Goal: Obtain resource: Download file/media

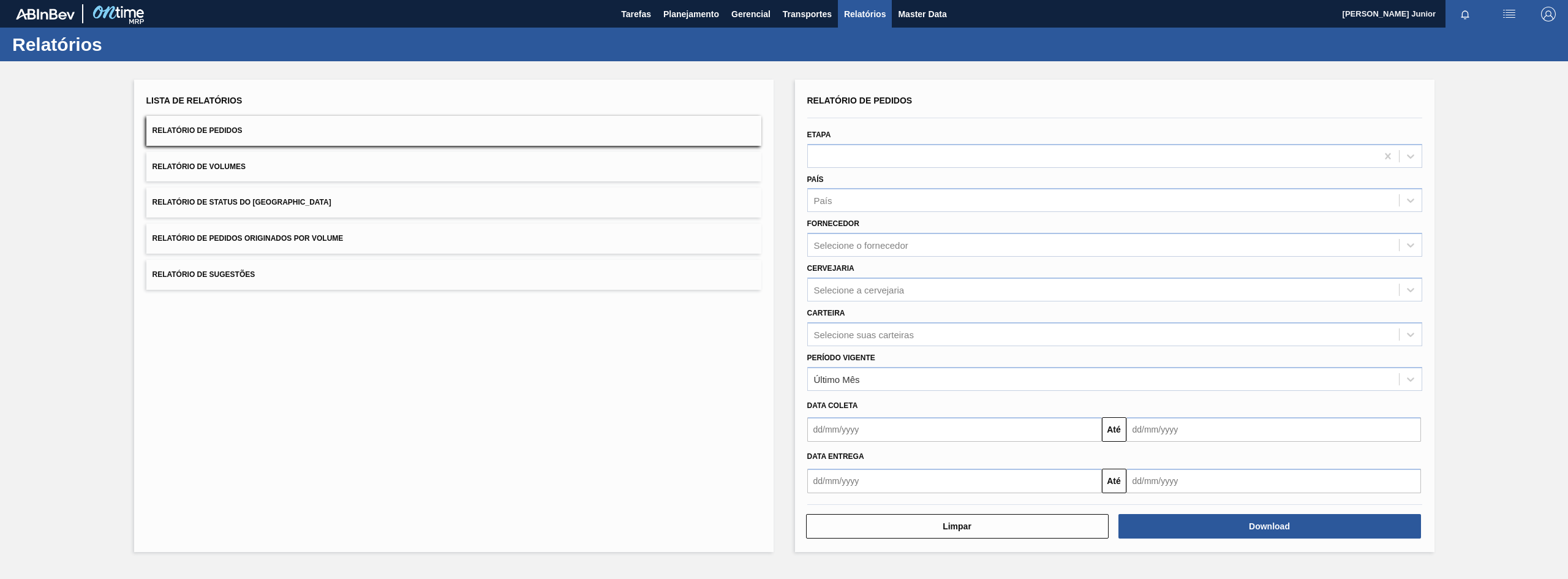
click at [302, 228] on button "Relatório de Pedidos Originados por Volume" at bounding box center [453, 239] width 615 height 30
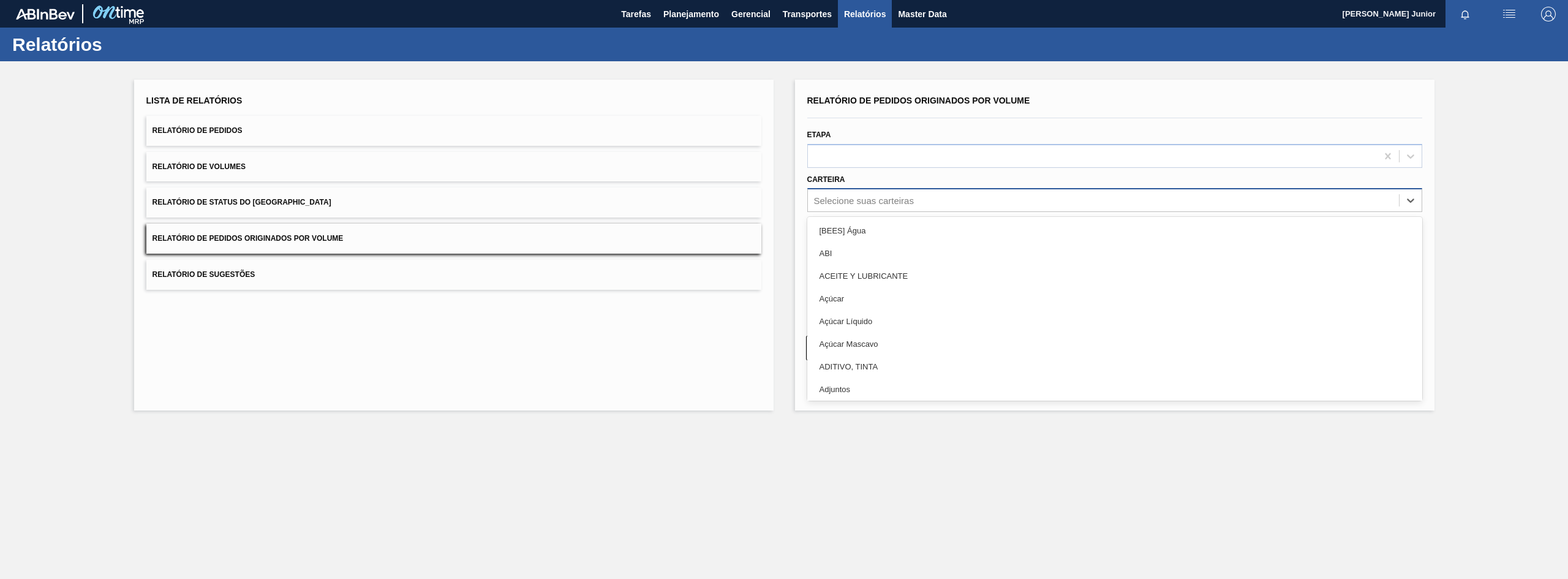
click at [871, 193] on div "Selecione suas carteiras" at bounding box center [1104, 201] width 591 height 18
click at [886, 207] on div "Selecione suas carteiras" at bounding box center [1104, 201] width 591 height 18
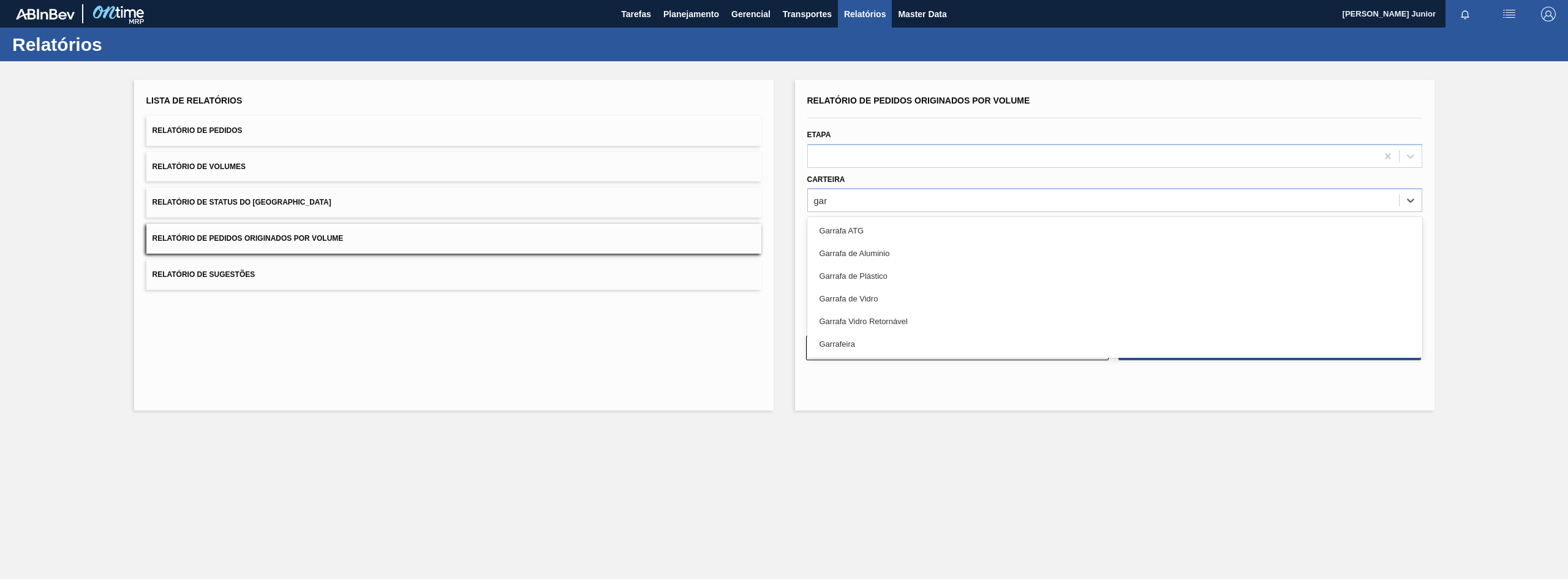
type input "garr"
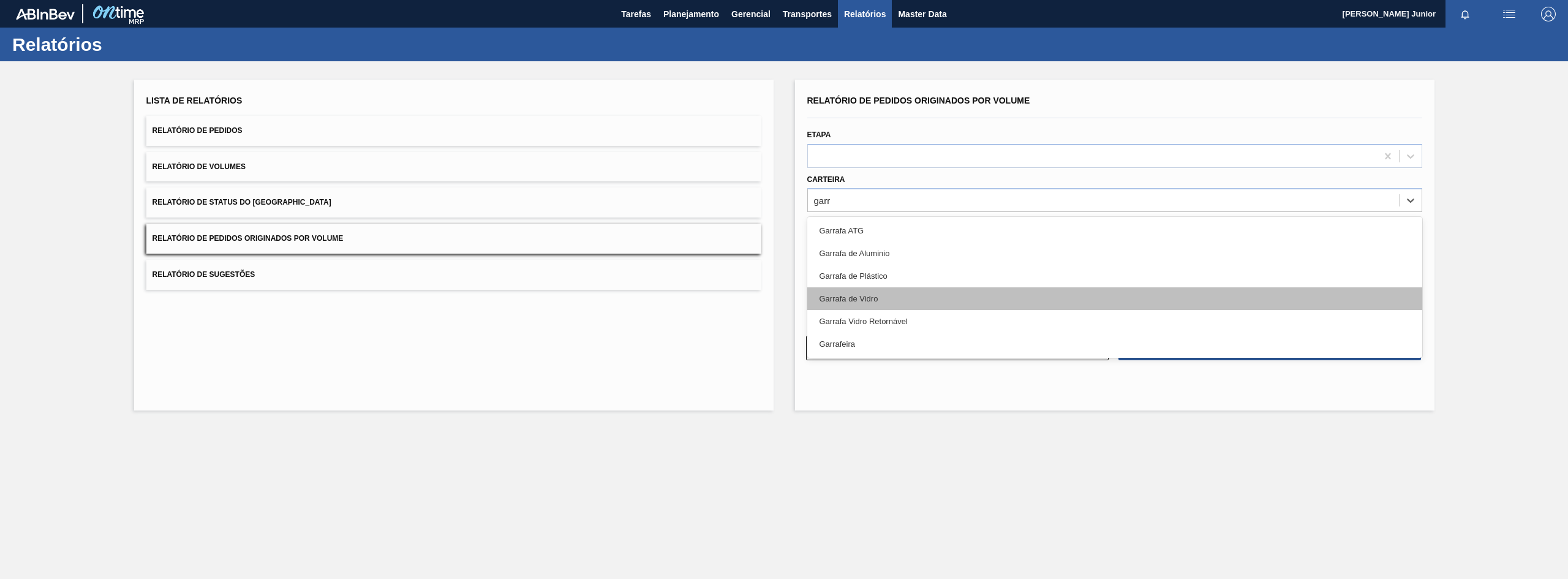
click at [875, 302] on div "Garrafa de Vidro" at bounding box center [1115, 298] width 615 height 23
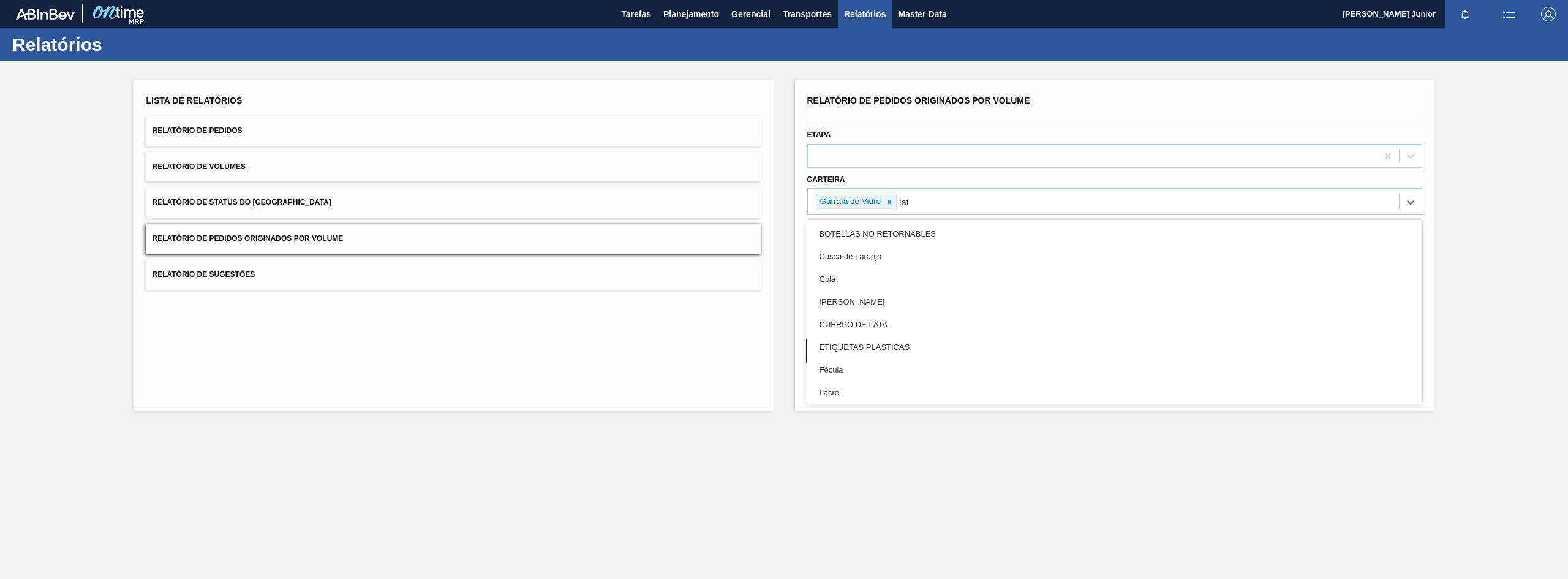
type input "lata"
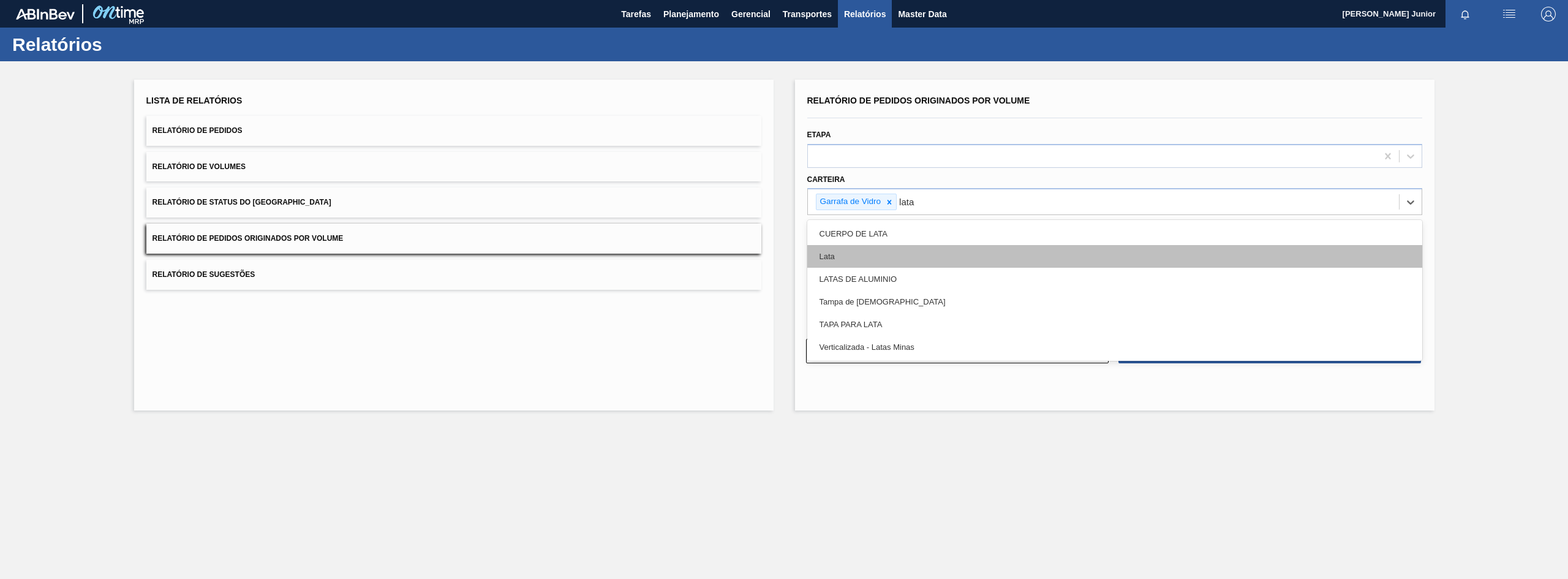
click at [871, 253] on div "Lata" at bounding box center [1115, 256] width 615 height 23
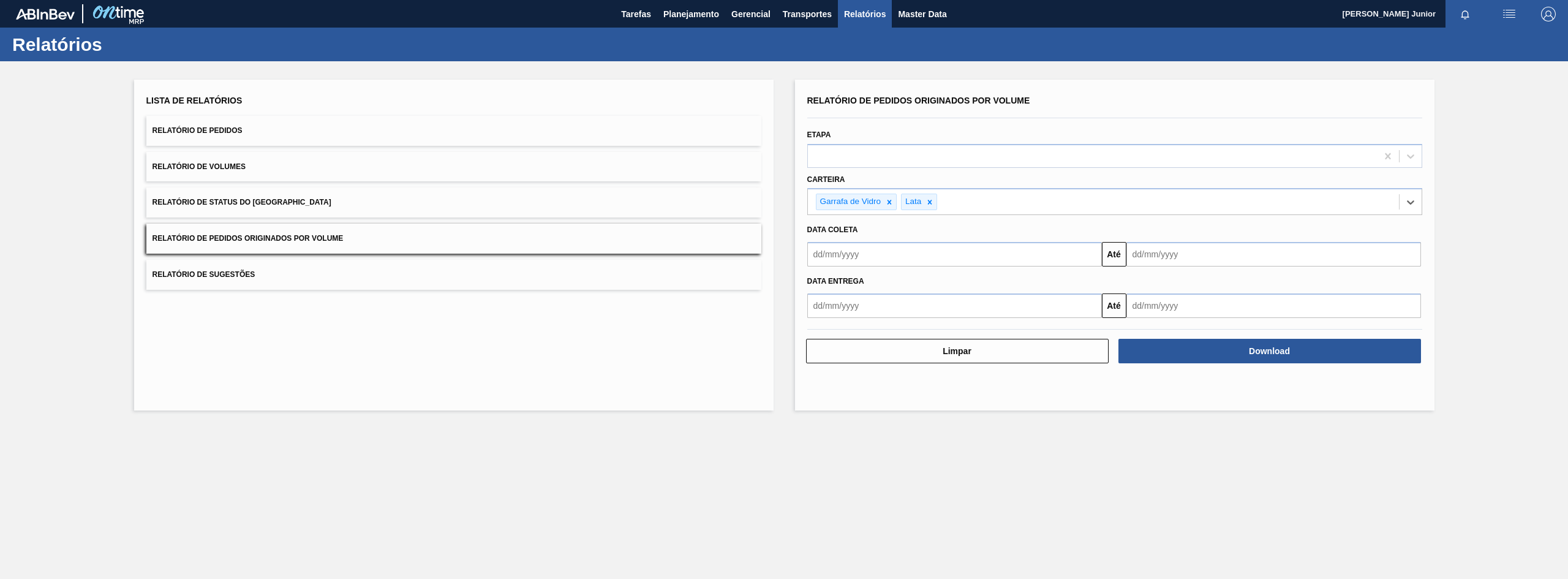
type input "a"
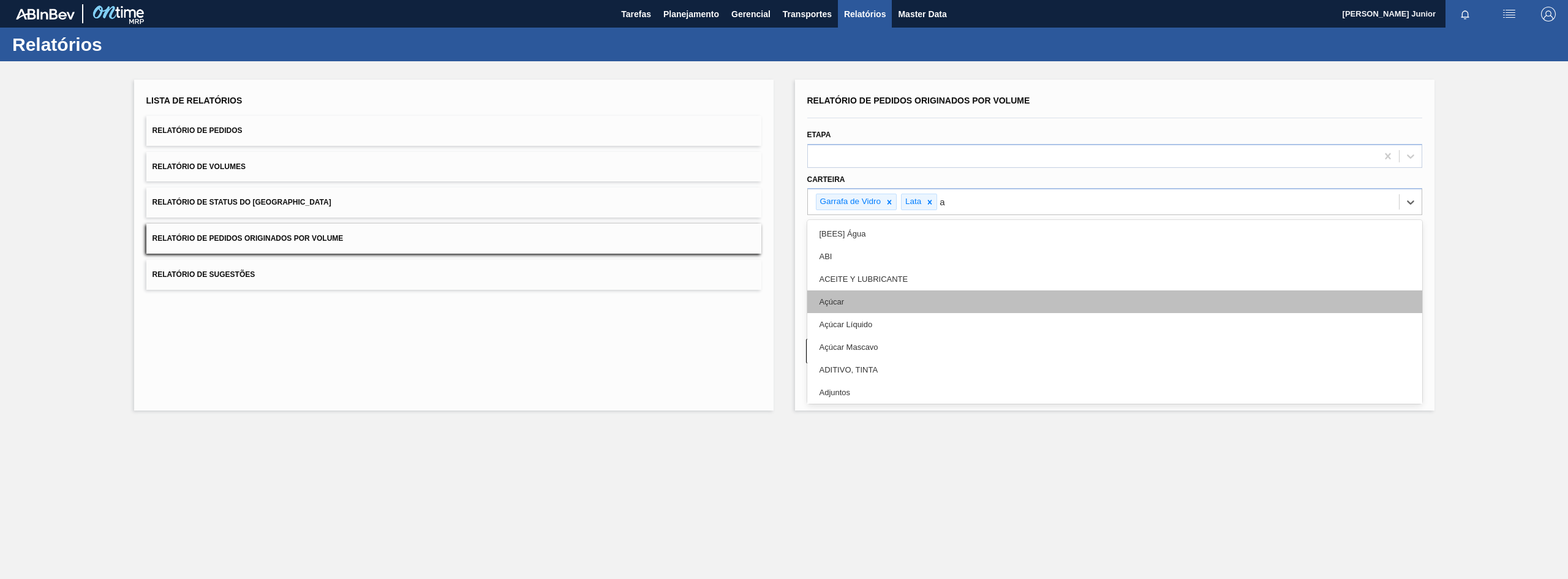
click at [862, 302] on div "Açúcar" at bounding box center [1115, 302] width 615 height 23
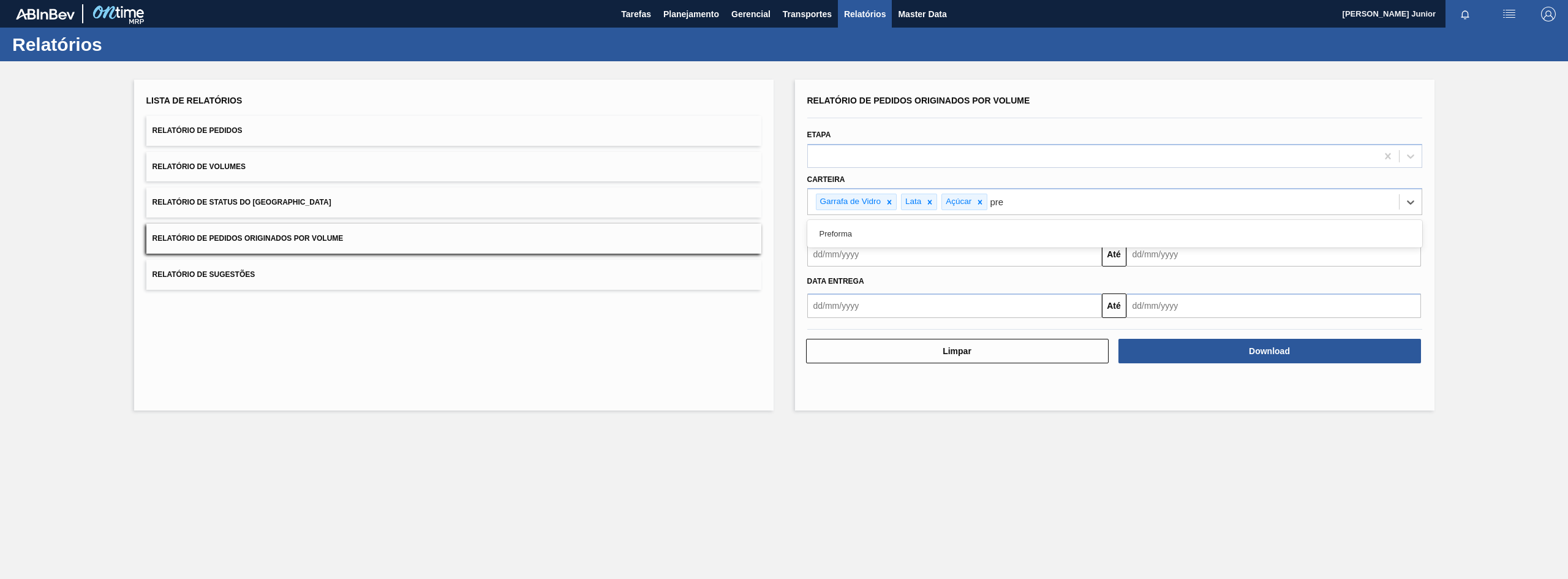
type input "pref"
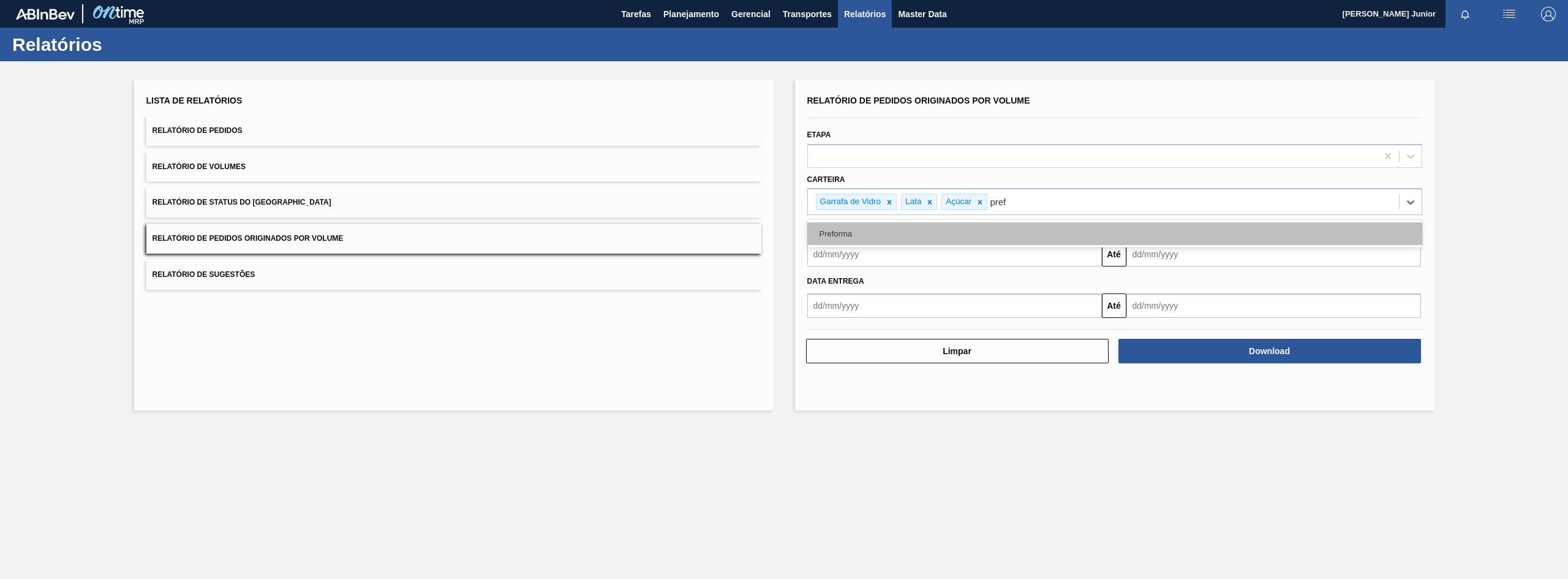
click at [867, 234] on div "Preforma" at bounding box center [1115, 234] width 615 height 23
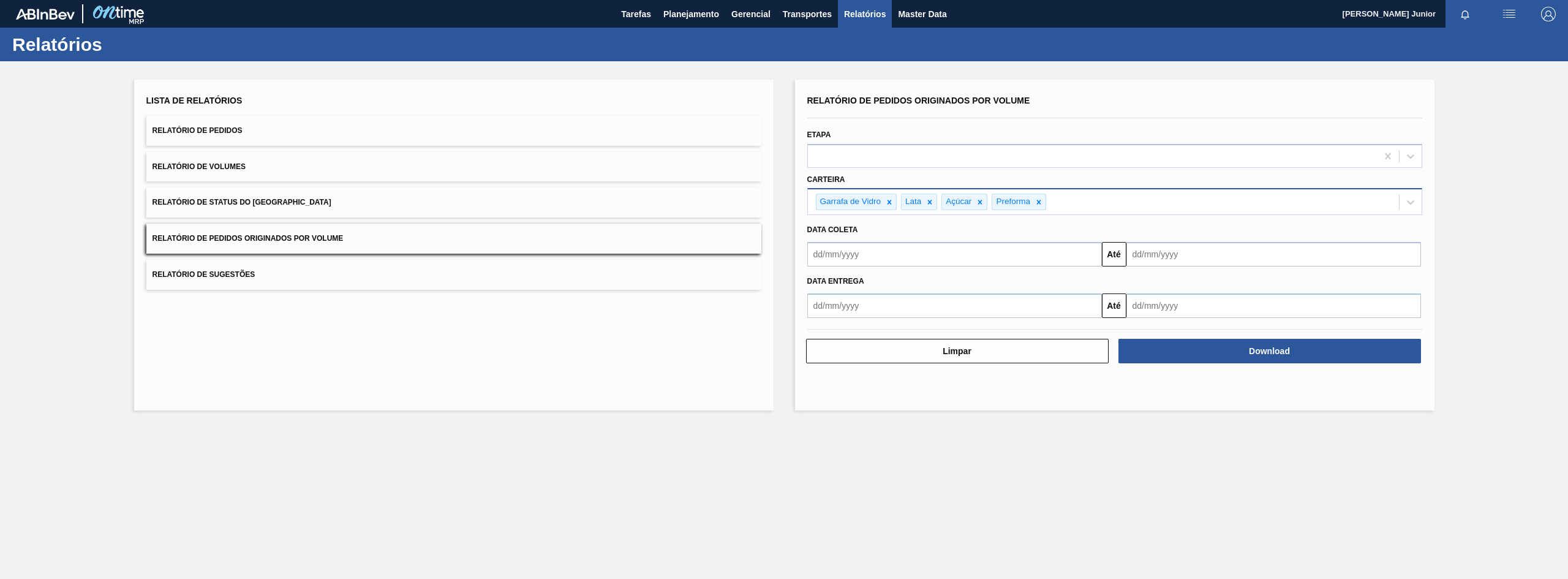
click at [1089, 204] on div "Garrafa de Vidro Lata Açúcar Preforma" at bounding box center [1104, 201] width 591 height 25
type input "xarope"
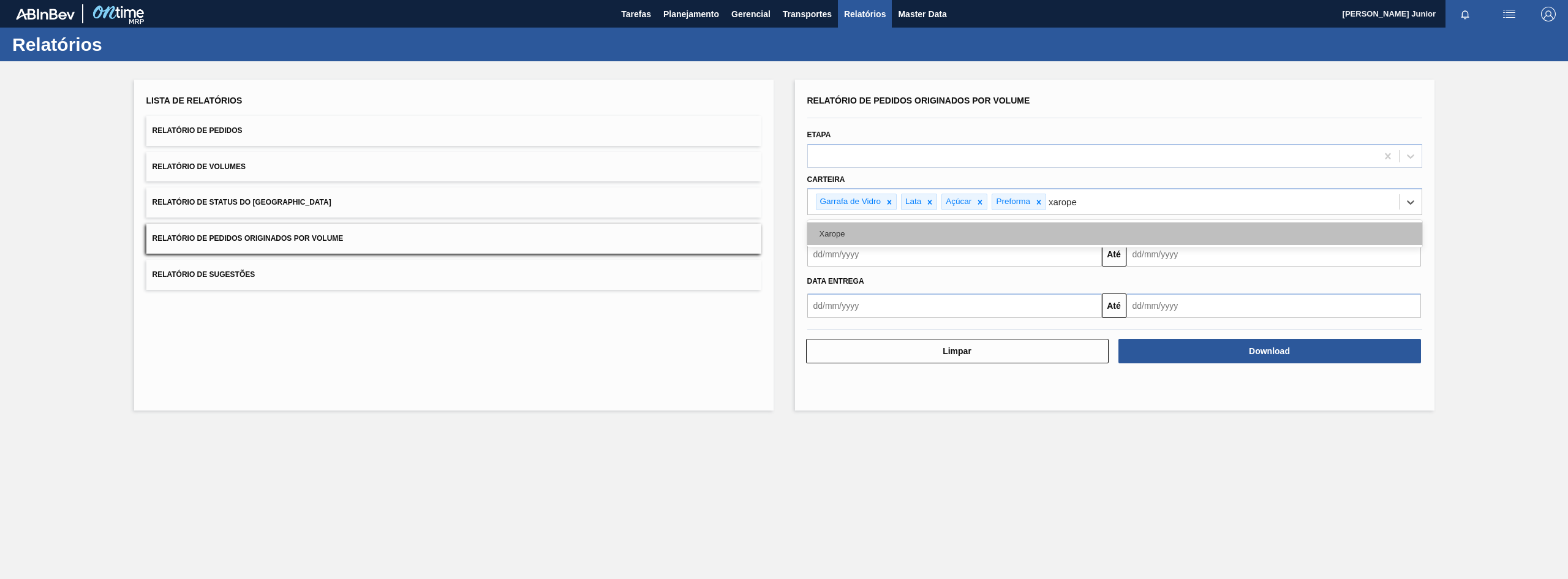
click at [1083, 228] on div "Xarope" at bounding box center [1115, 234] width 615 height 23
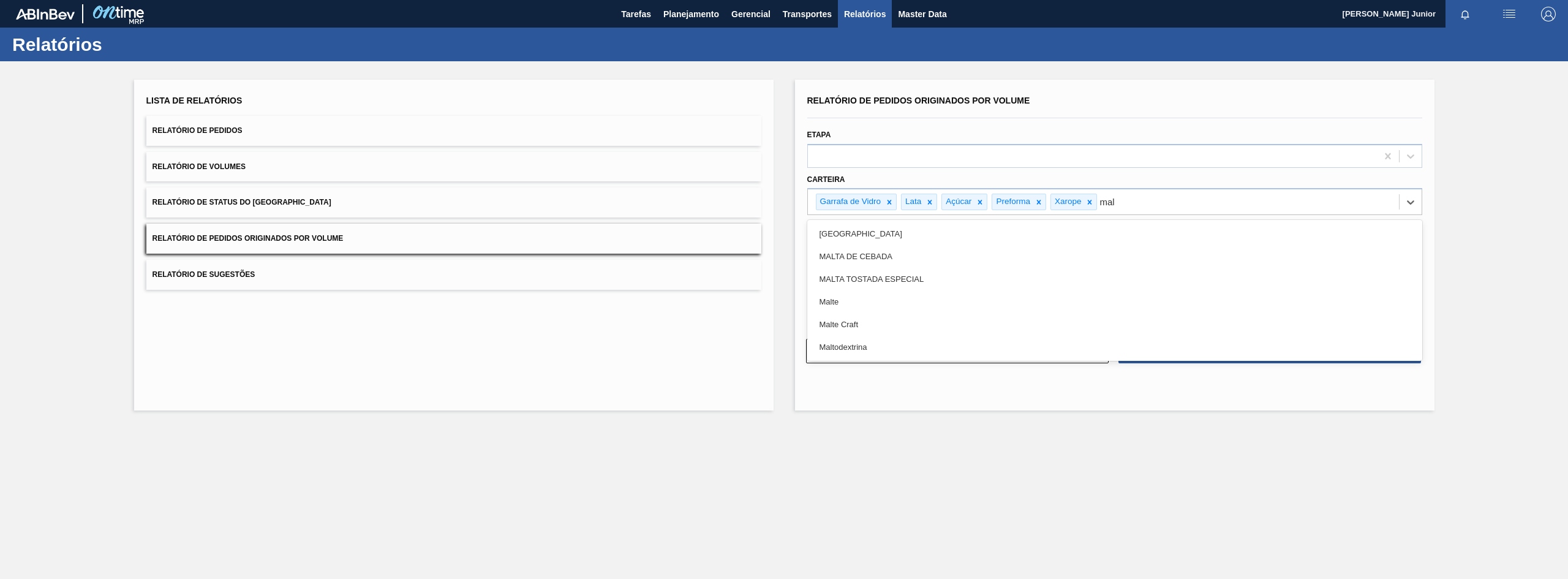
type input "malt"
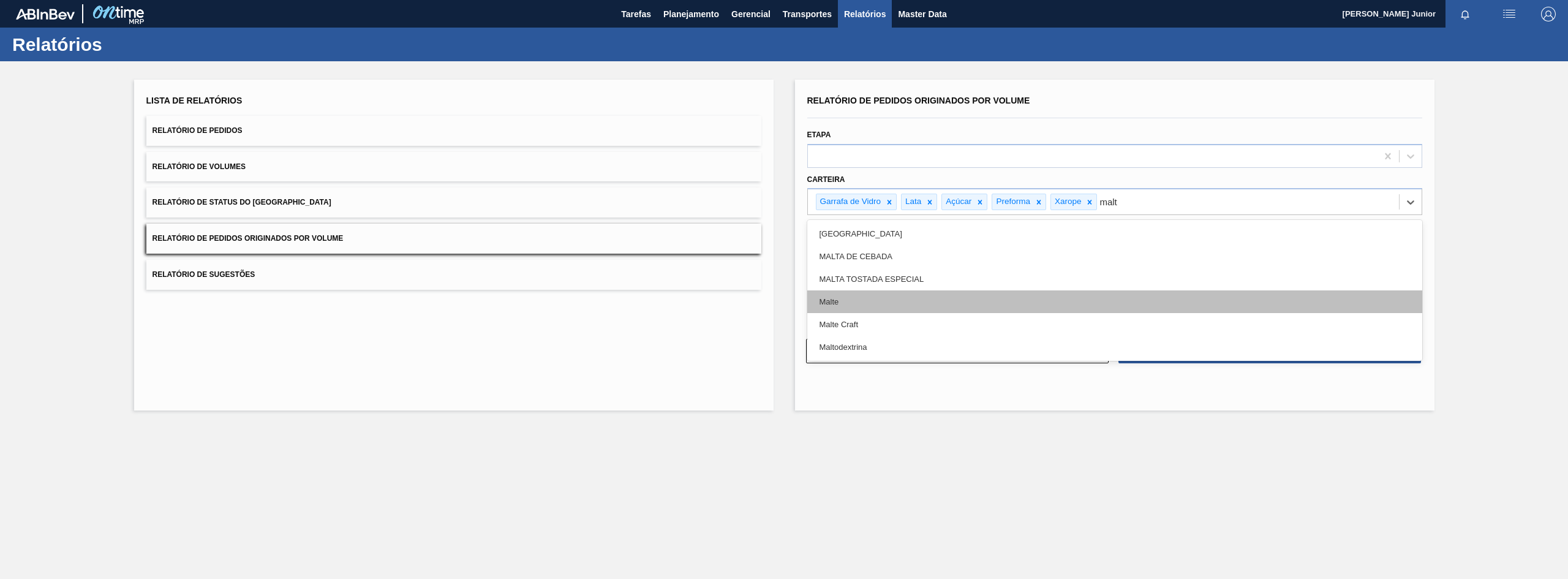
click at [1060, 294] on div "Malte" at bounding box center [1115, 302] width 615 height 23
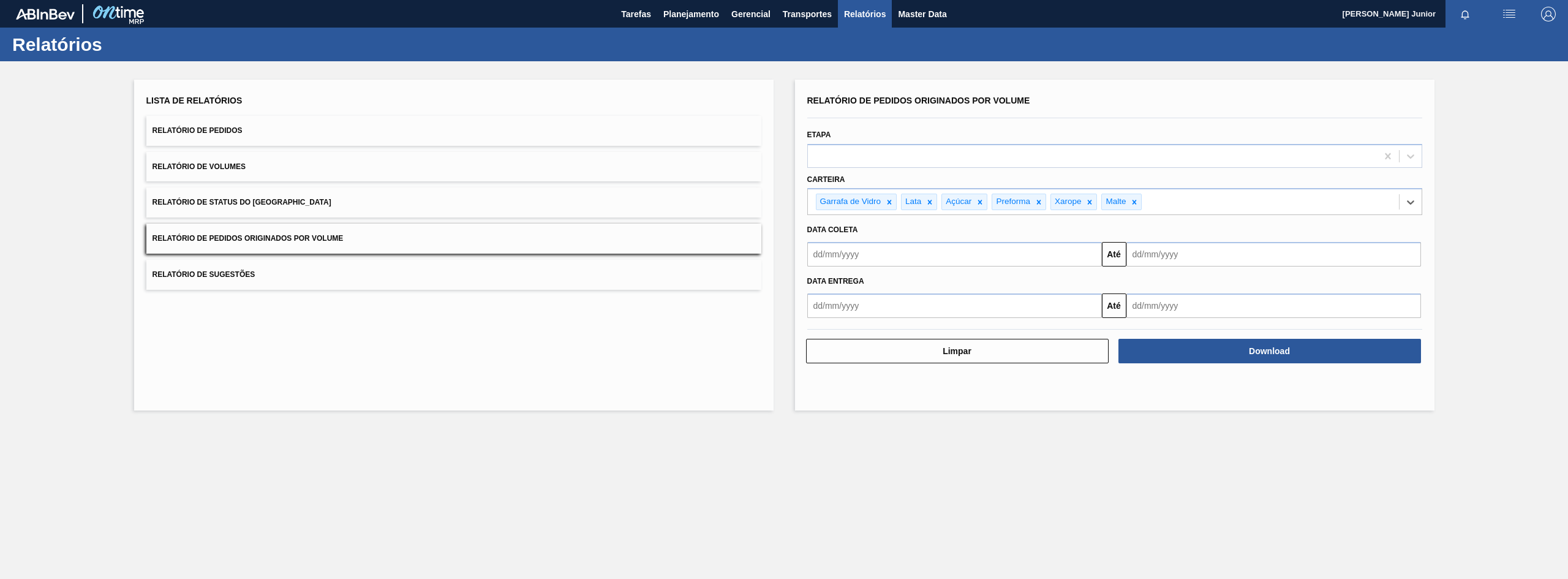
click at [870, 249] on input "text" at bounding box center [954, 254] width 295 height 25
click at [822, 283] on button "Previous Month" at bounding box center [818, 284] width 8 height 8
click at [823, 283] on div "junho 2025" at bounding box center [882, 283] width 147 height 10
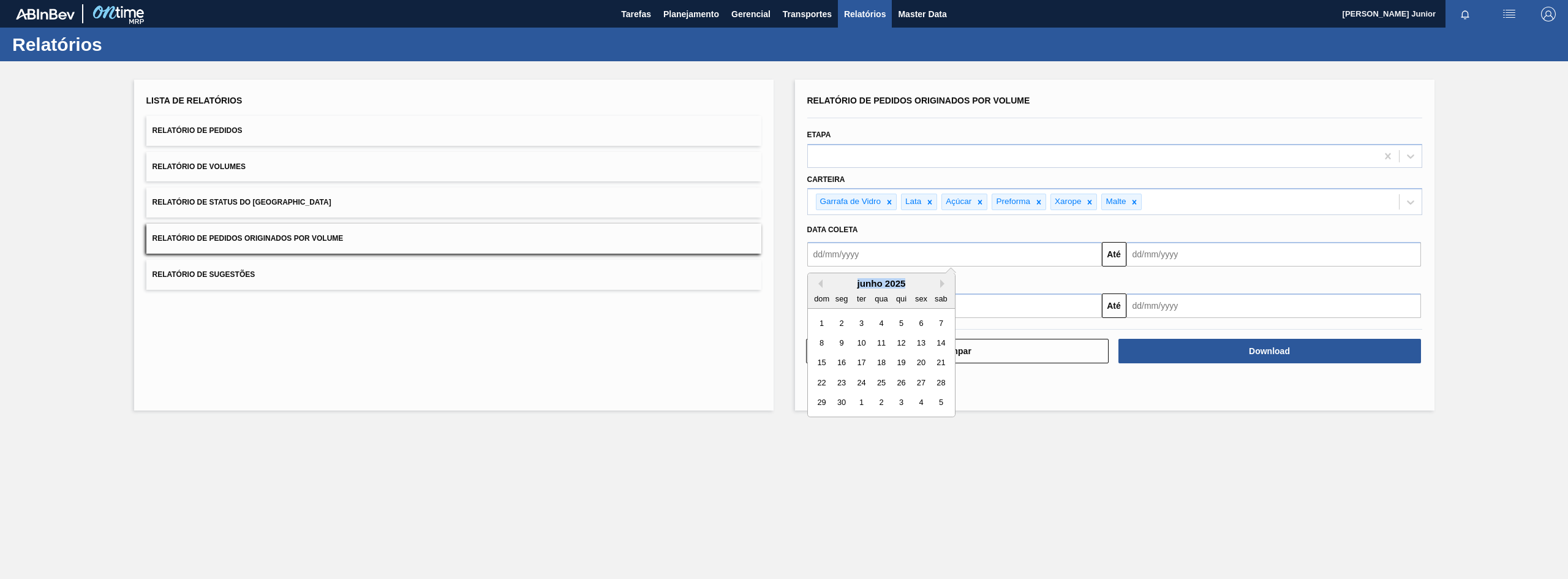
click at [823, 283] on div "junho 2025" at bounding box center [882, 283] width 147 height 10
click at [849, 285] on div "junho 2025" at bounding box center [882, 283] width 147 height 10
click at [820, 285] on button "Previous Month" at bounding box center [818, 284] width 8 height 8
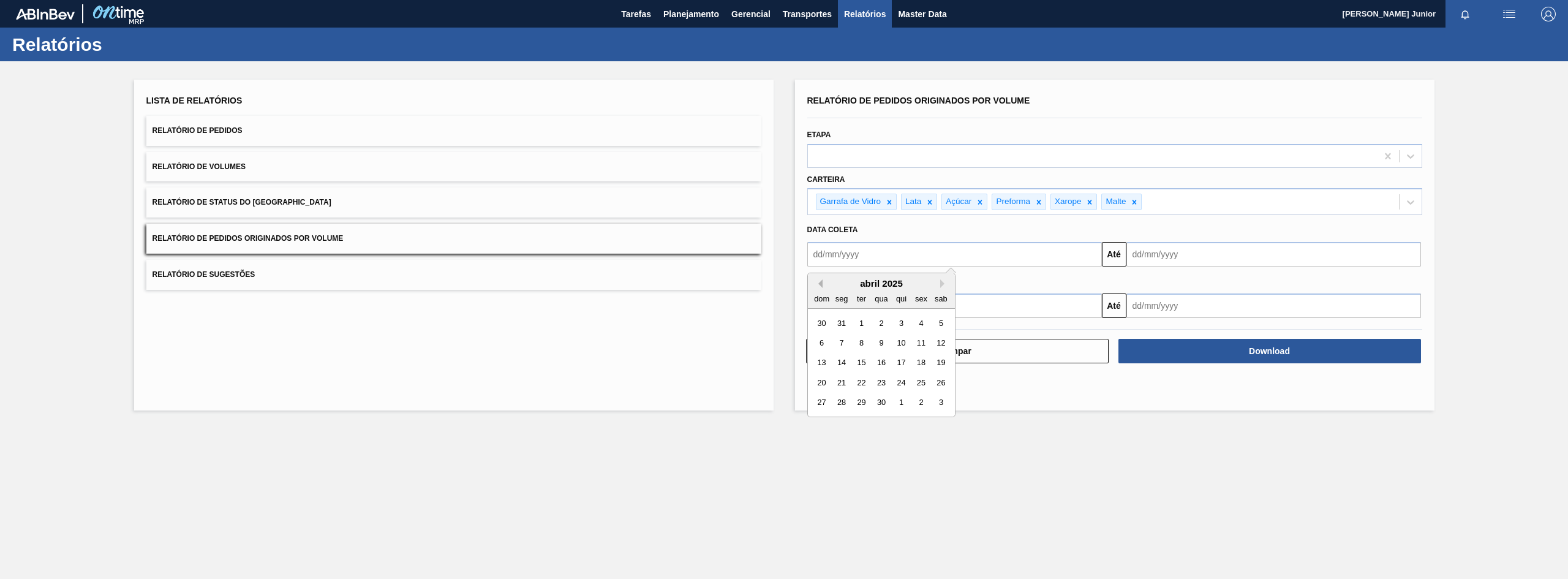
click at [820, 285] on button "Previous Month" at bounding box center [818, 284] width 8 height 8
click at [890, 326] on div "29 30 31 1 2 3 4" at bounding box center [881, 323] width 139 height 20
click at [883, 322] on div "1" at bounding box center [881, 323] width 16 height 17
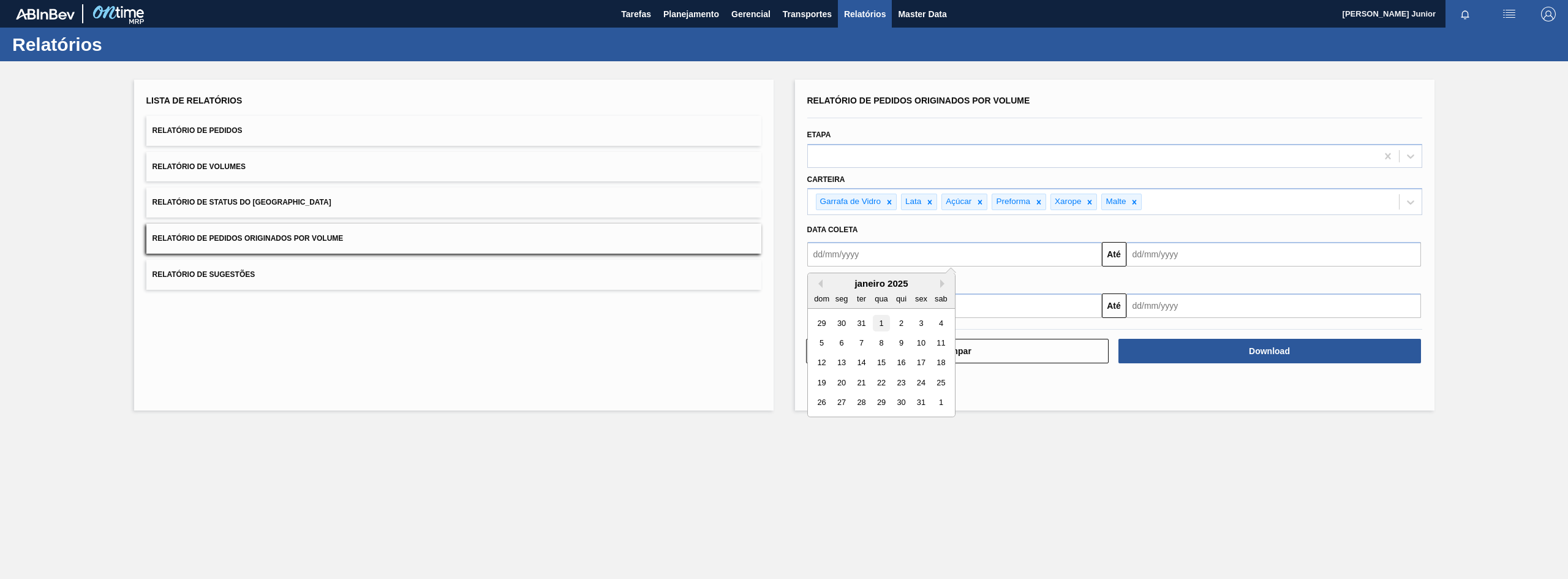
type input "01/01/2025"
click at [1215, 262] on input "text" at bounding box center [1273, 254] width 295 height 25
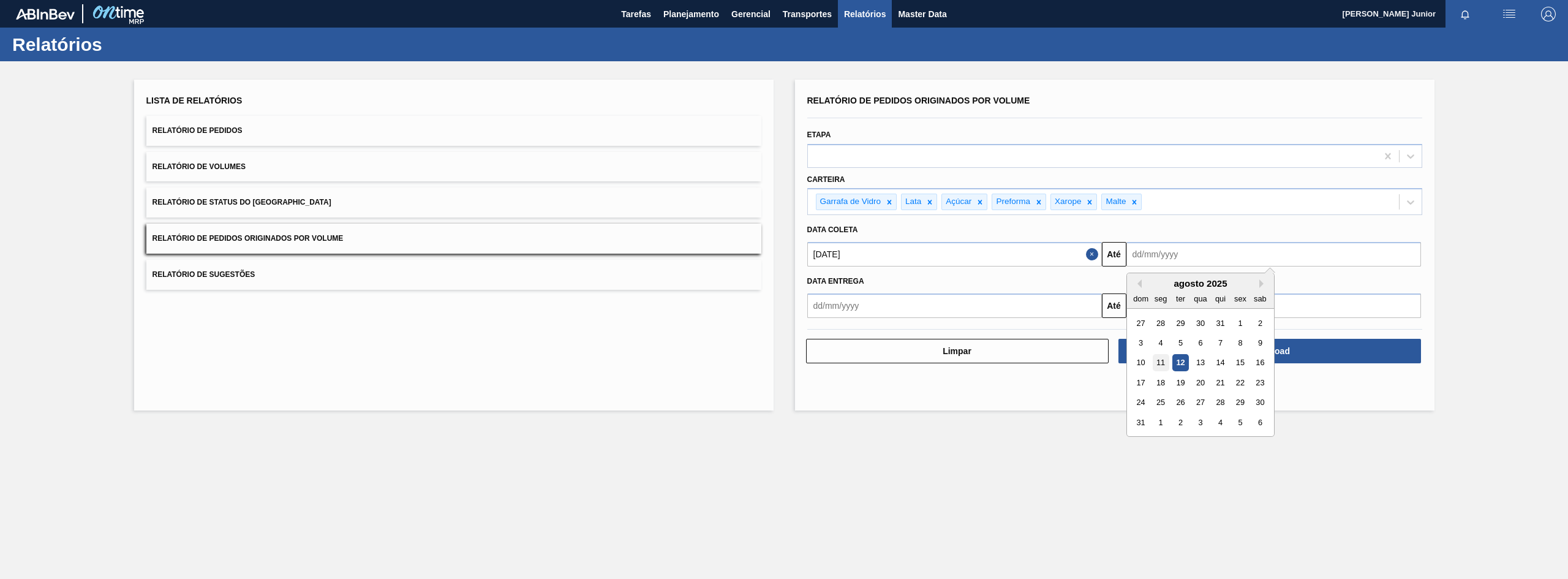
click at [1163, 363] on div "11" at bounding box center [1161, 363] width 16 height 17
type input "11/08/2025"
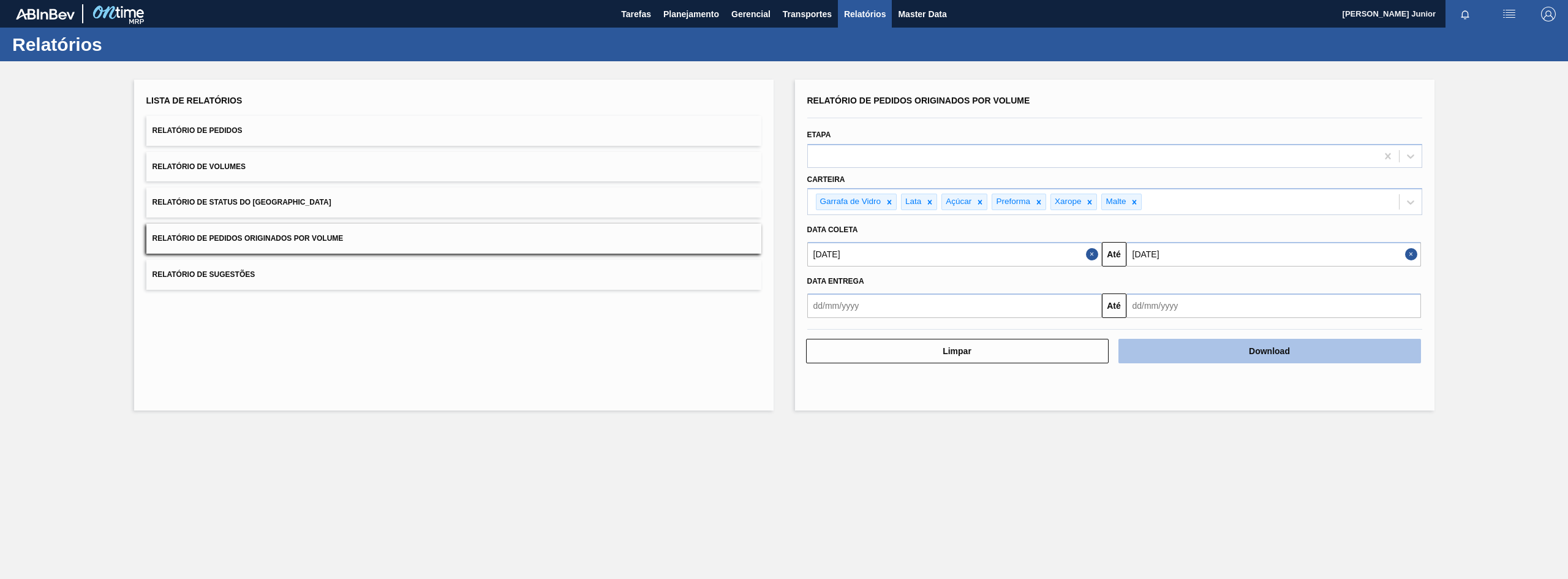
click at [1253, 353] on button "Download" at bounding box center [1270, 351] width 302 height 25
